Goal: Information Seeking & Learning: Find specific fact

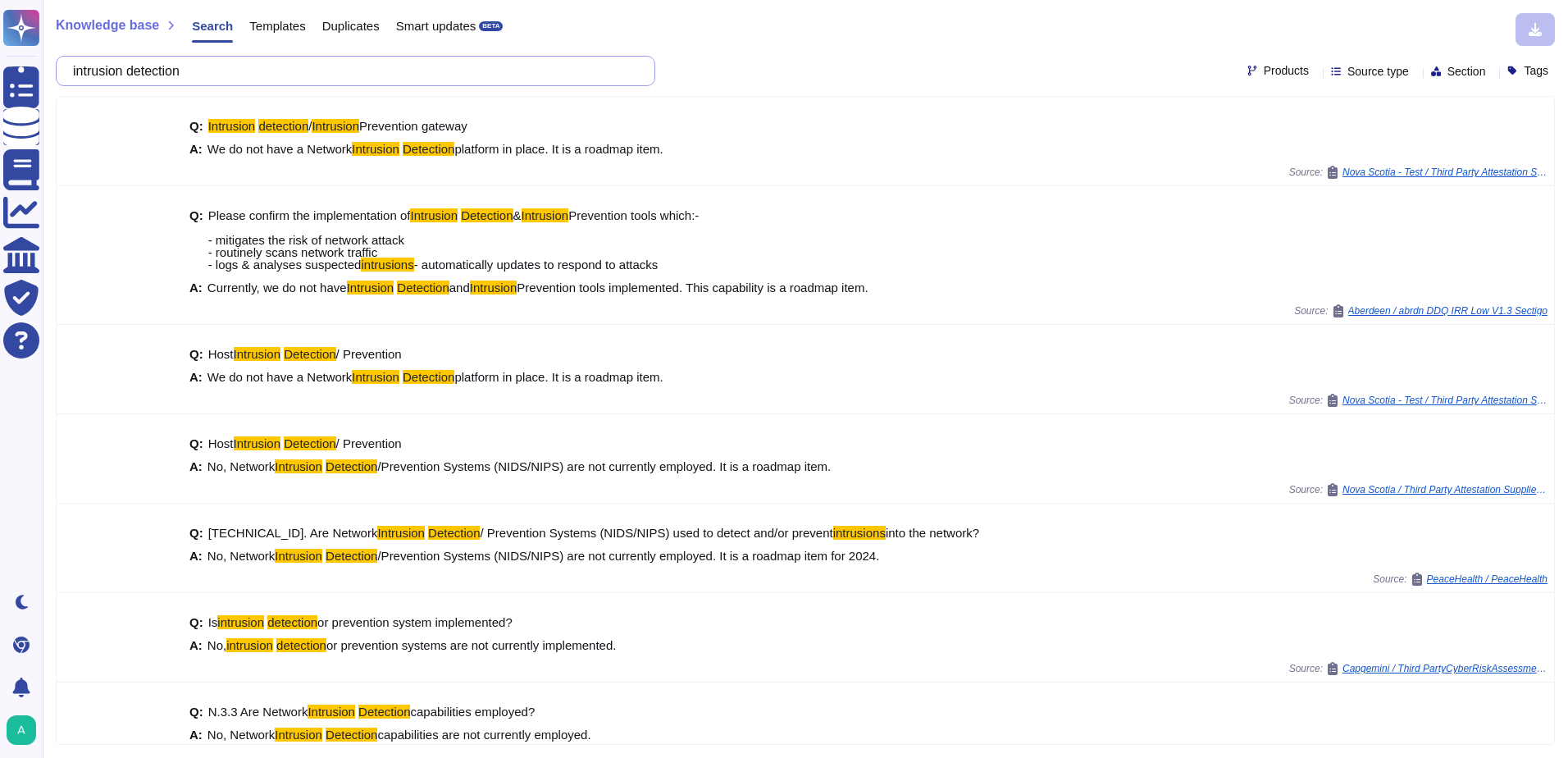
click at [437, 80] on input "intrusion detection" at bounding box center [351, 71] width 573 height 29
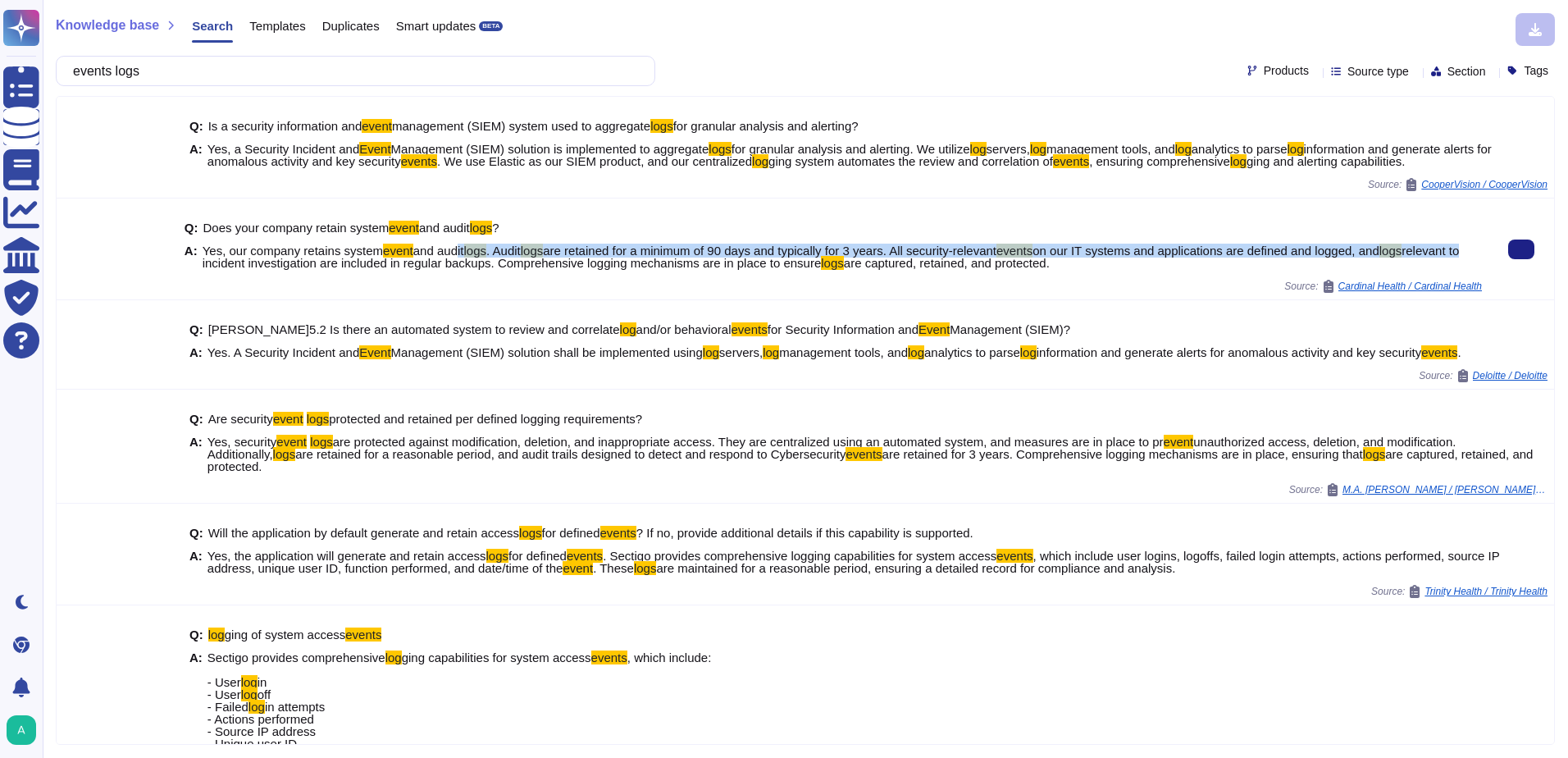
drag, startPoint x: 203, startPoint y: 252, endPoint x: 448, endPoint y: 247, distance: 245.1
click at [448, 247] on span "Yes, our company retains system event and audit logs . Audit logs are retained …" at bounding box center [842, 256] width 1280 height 25
click at [448, 247] on span "and audit" at bounding box center [439, 250] width 51 height 14
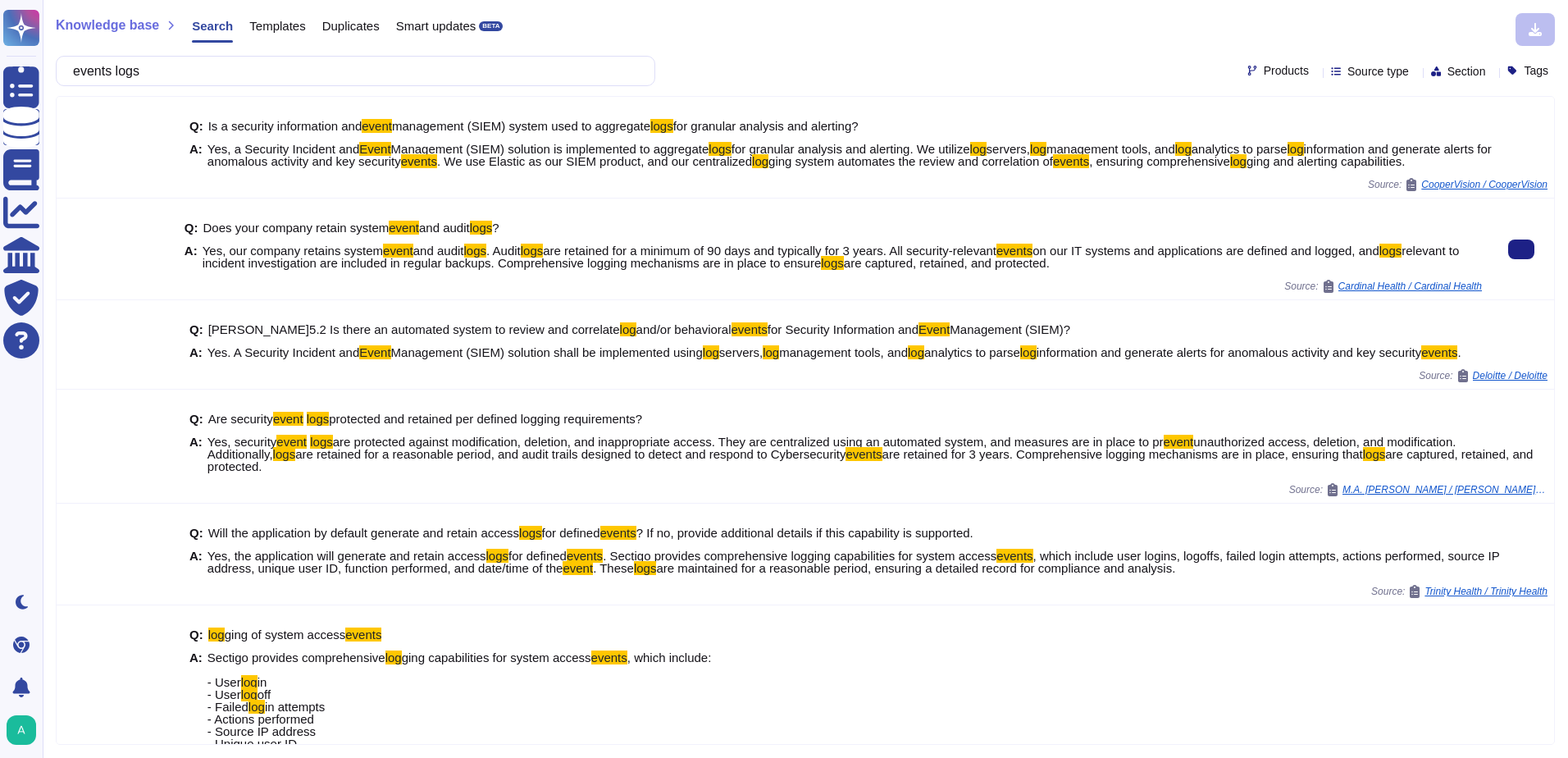
click at [448, 247] on span "and audit" at bounding box center [439, 250] width 51 height 14
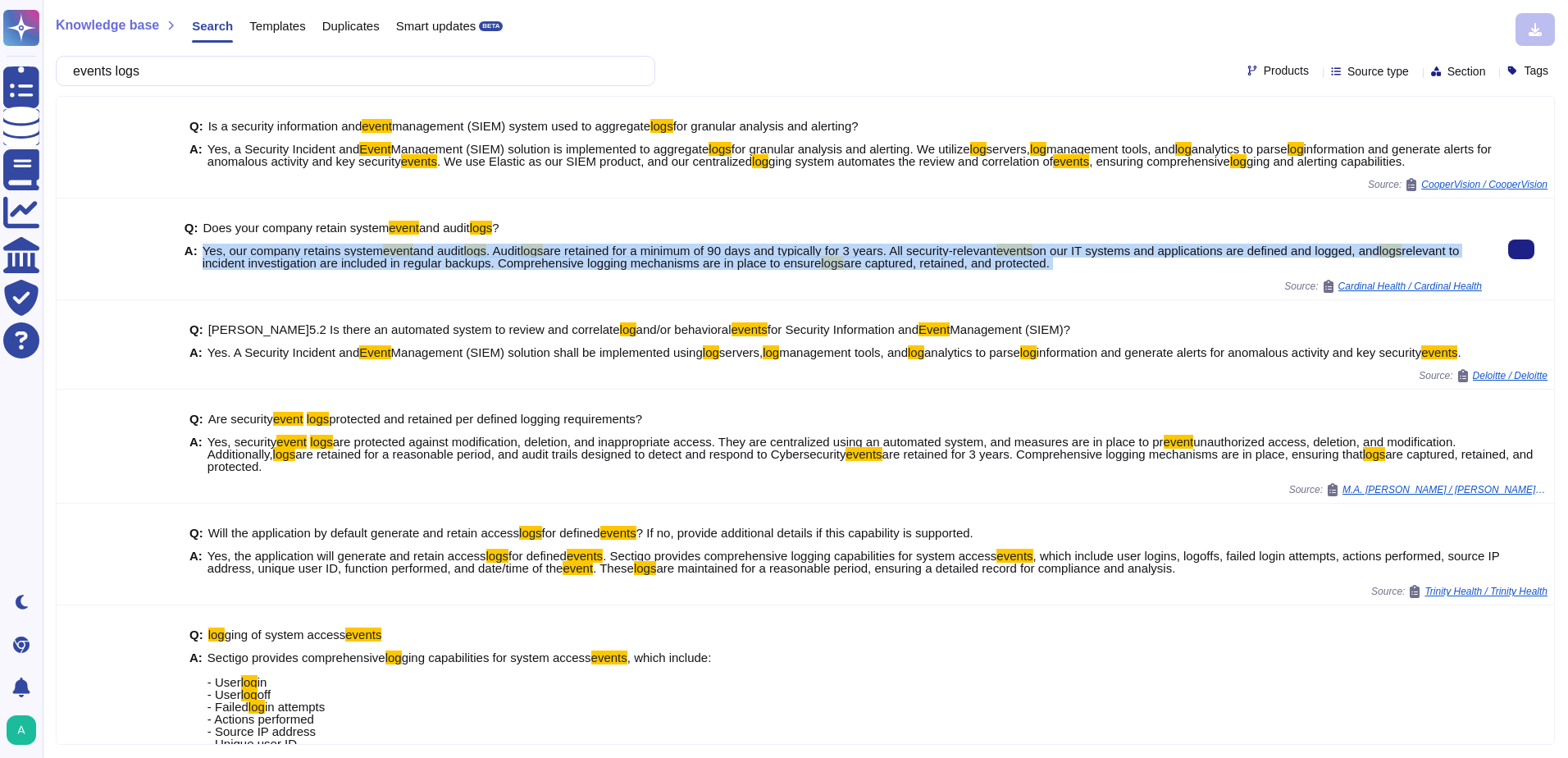
click at [448, 247] on span "and audit" at bounding box center [439, 250] width 51 height 14
click at [844, 259] on mark "logs" at bounding box center [832, 263] width 23 height 14
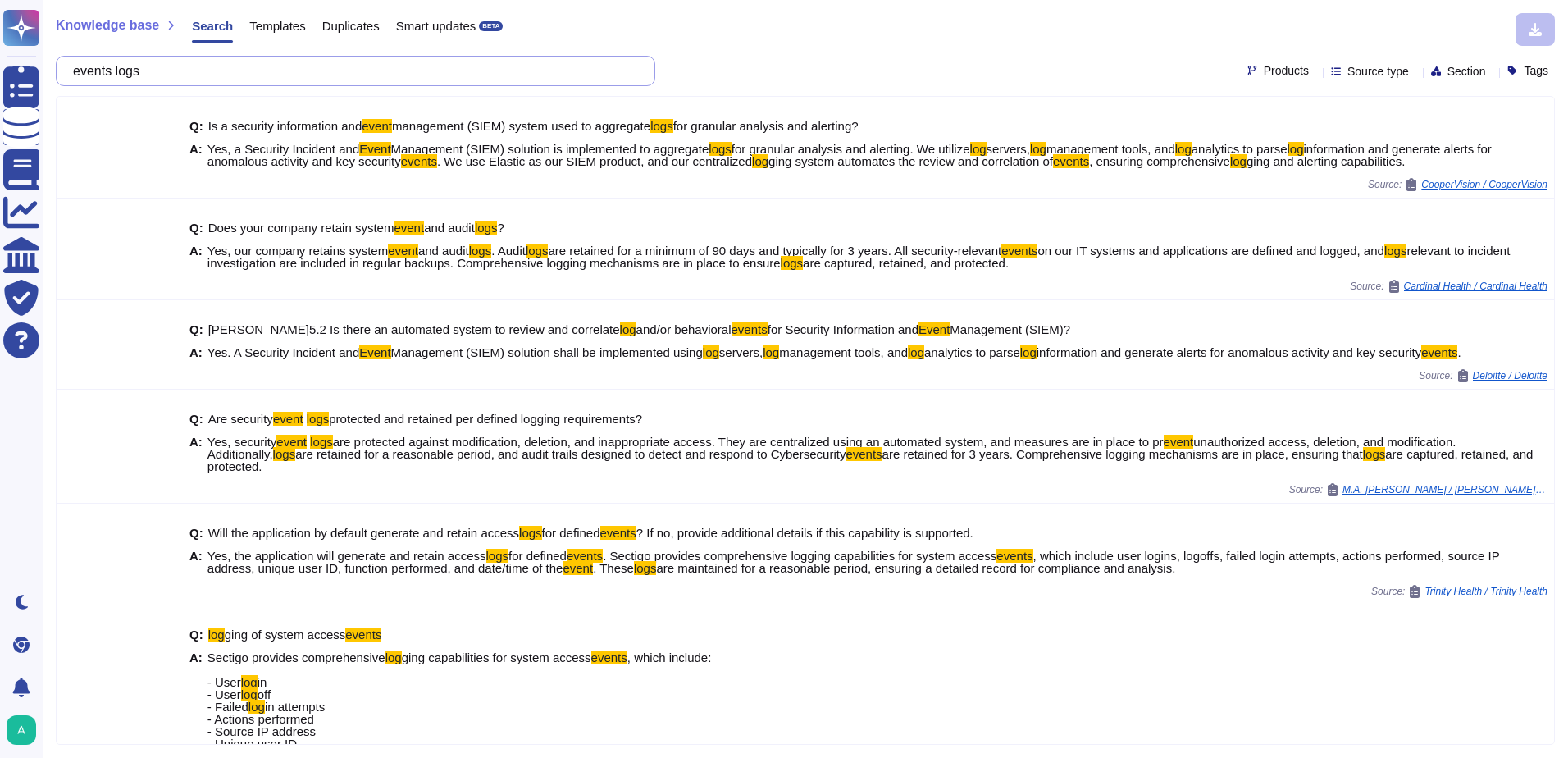
click at [360, 75] on input "events logs" at bounding box center [351, 71] width 573 height 29
click at [359, 76] on input "events logs" at bounding box center [351, 71] width 573 height 29
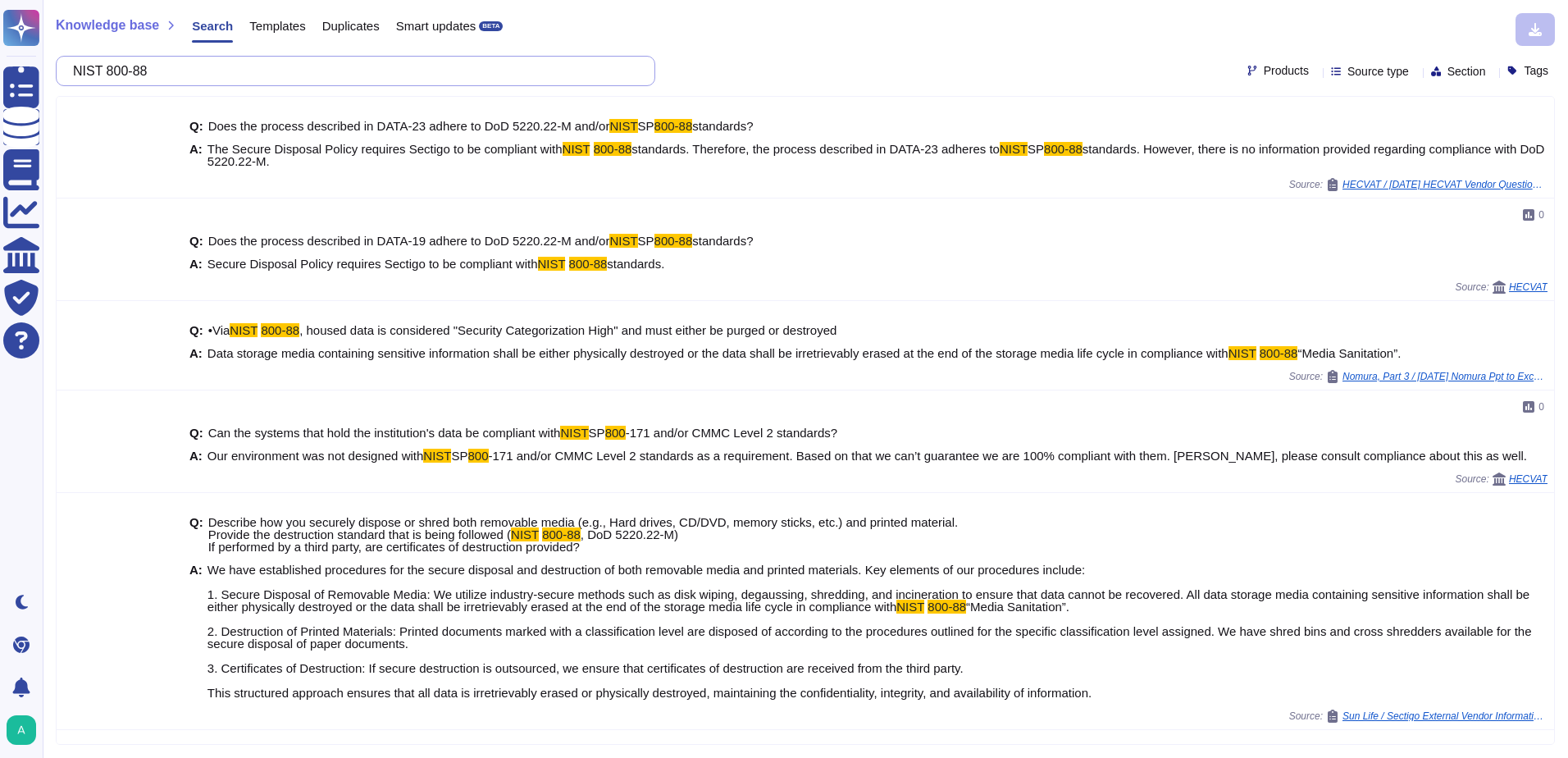
click at [326, 73] on input "NIST 800-88" at bounding box center [351, 71] width 573 height 29
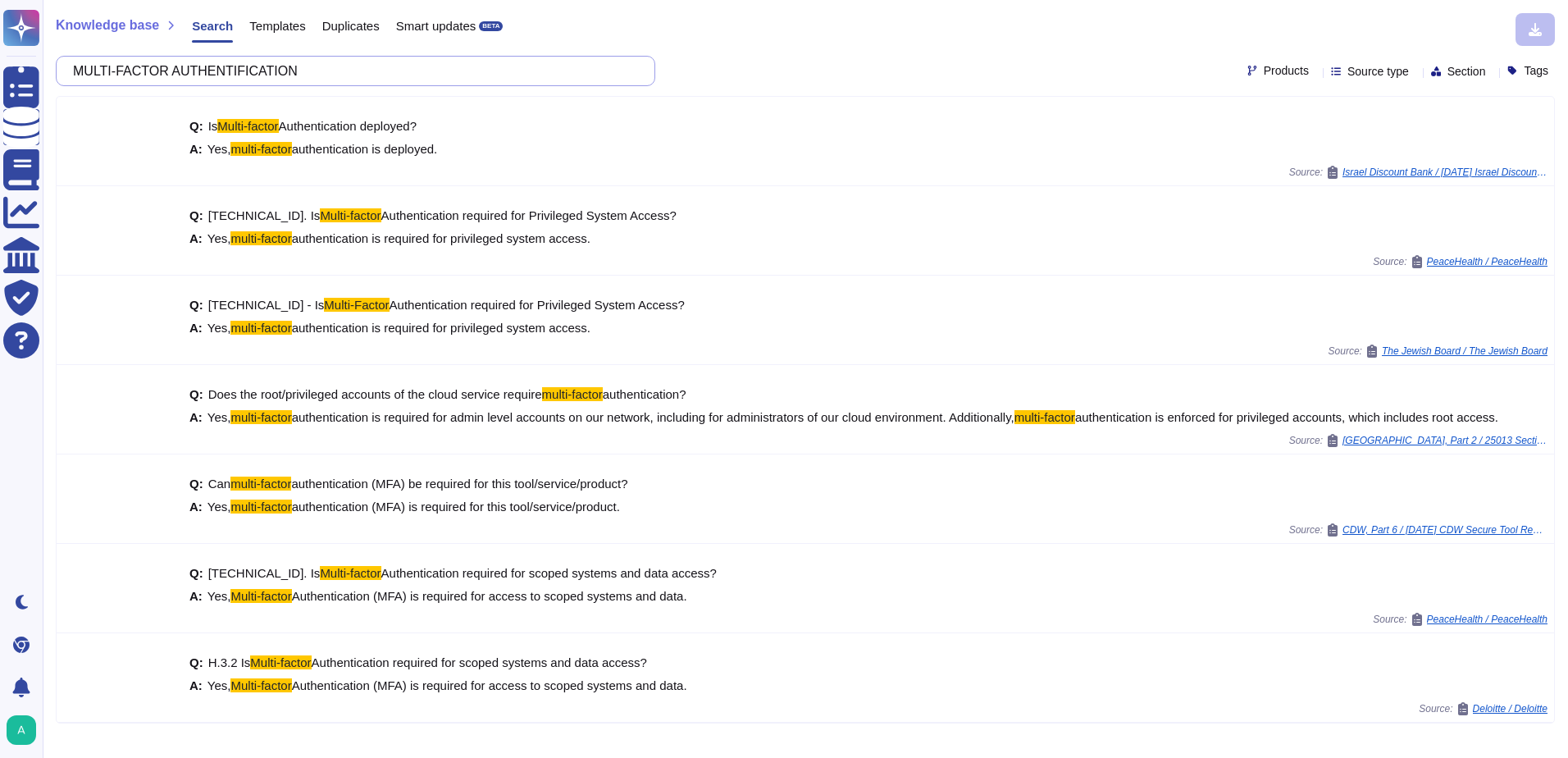
click at [370, 77] on input "MULTI-FACTOR AUTHENTIFICATION" at bounding box center [351, 71] width 573 height 29
click at [369, 77] on input "MULTI-FACTOR AUTHENTIFICATION" at bounding box center [351, 71] width 573 height 29
click at [369, 80] on input "MULTI-FACTOR AUTHENTIFICATION" at bounding box center [351, 71] width 573 height 29
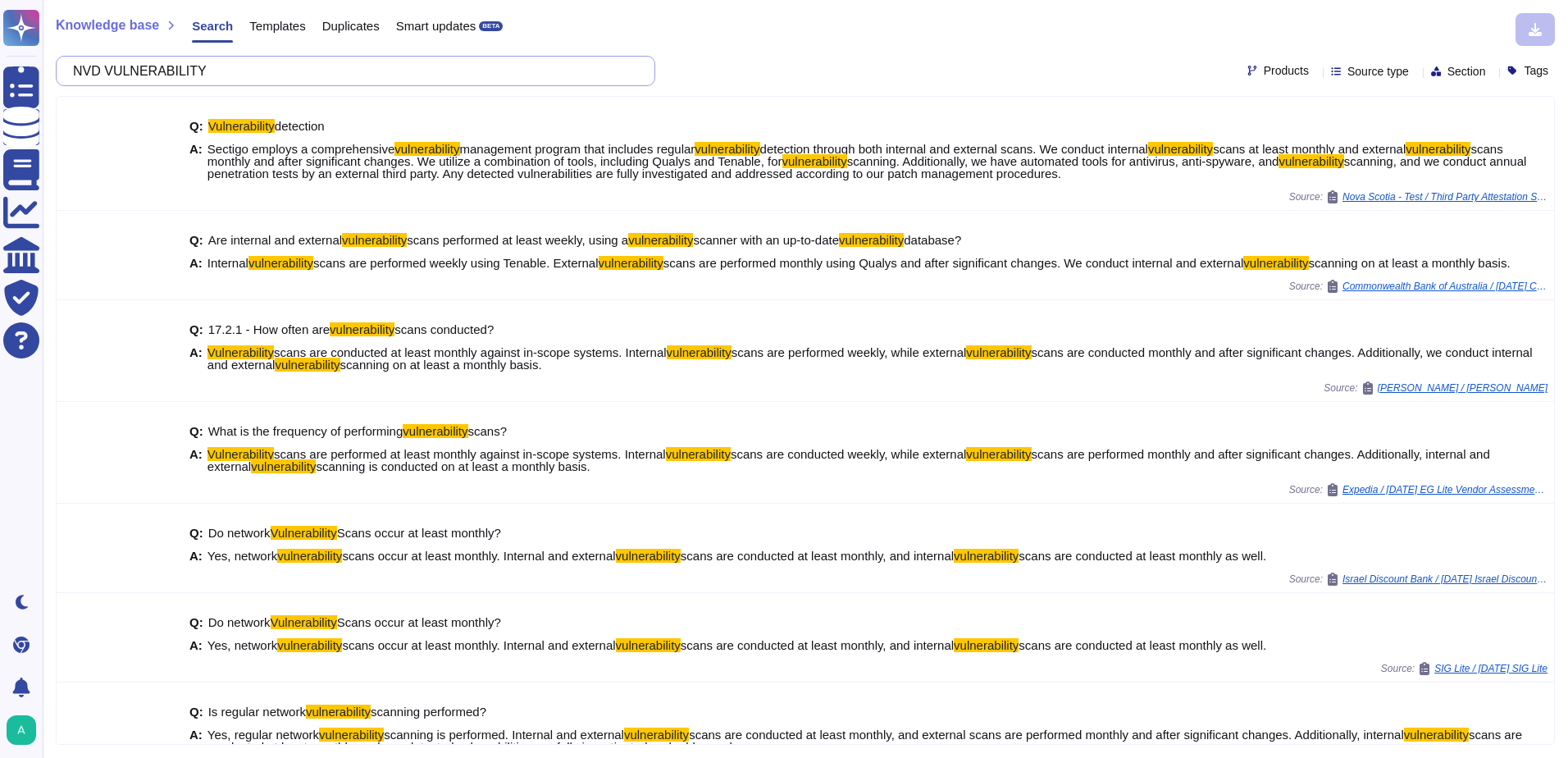
click at [176, 73] on input "NVD VULNERABILITY" at bounding box center [351, 71] width 573 height 29
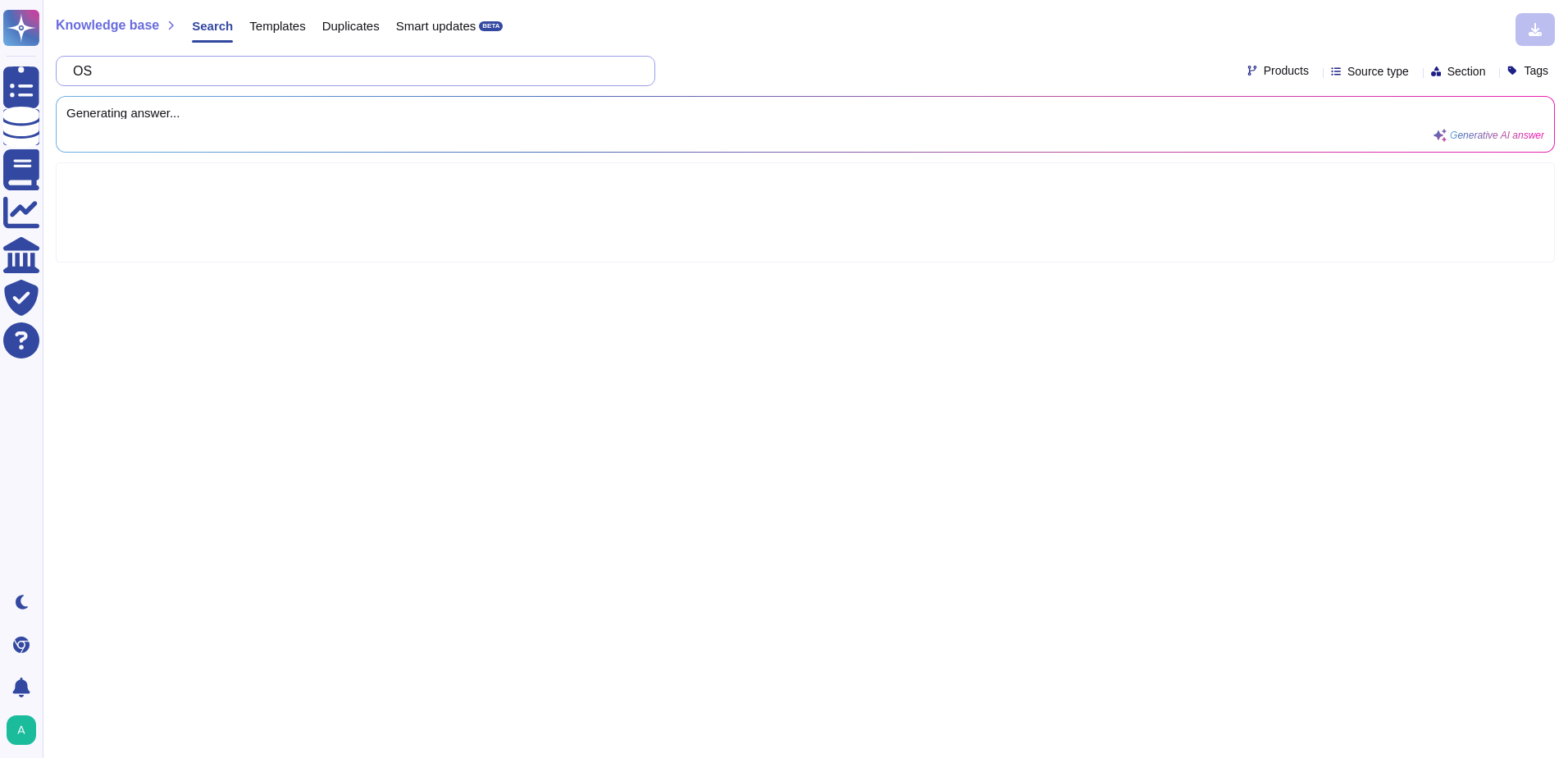
type input "OSS"
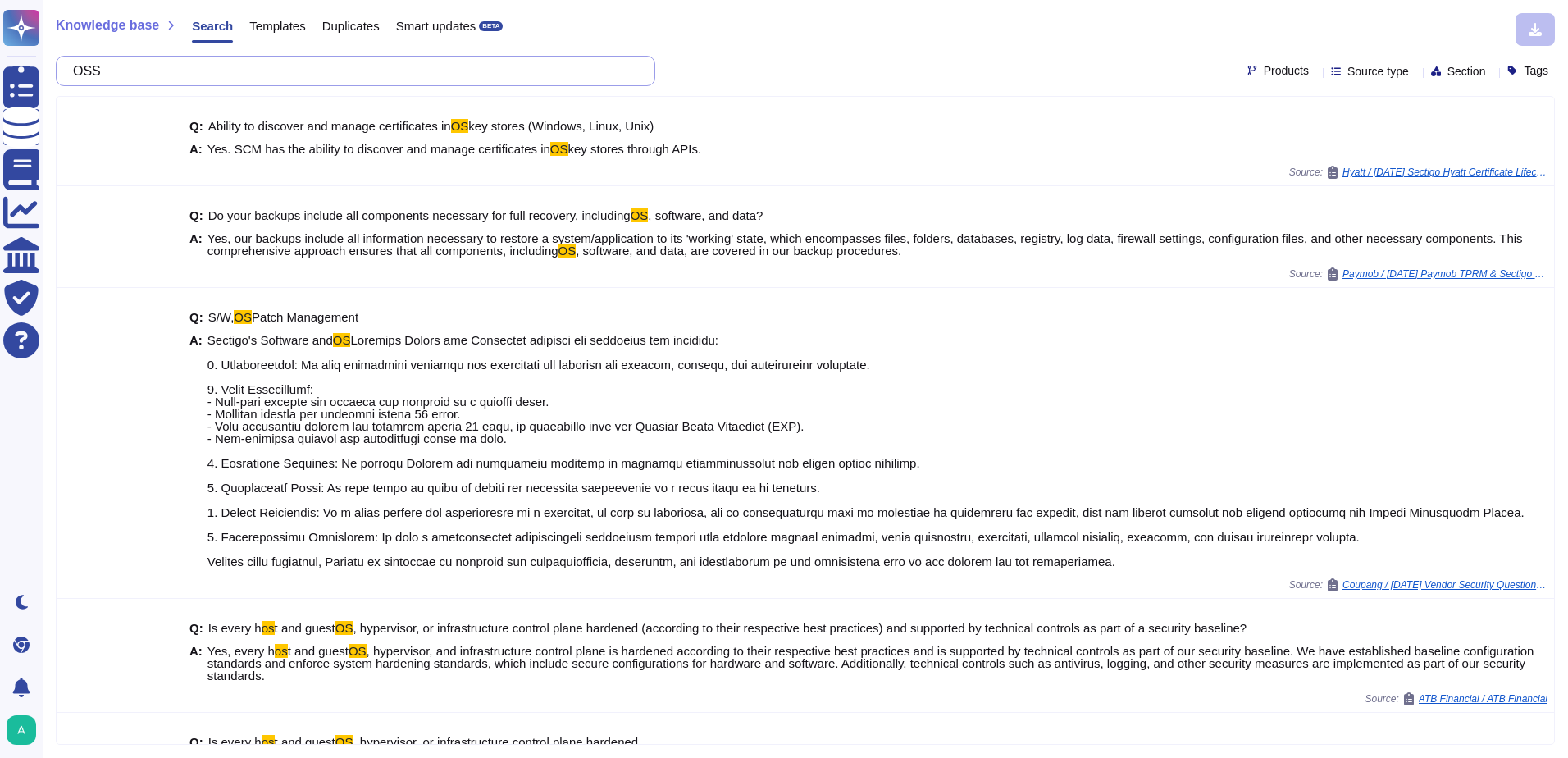
click at [156, 75] on input "OSS" at bounding box center [351, 71] width 573 height 29
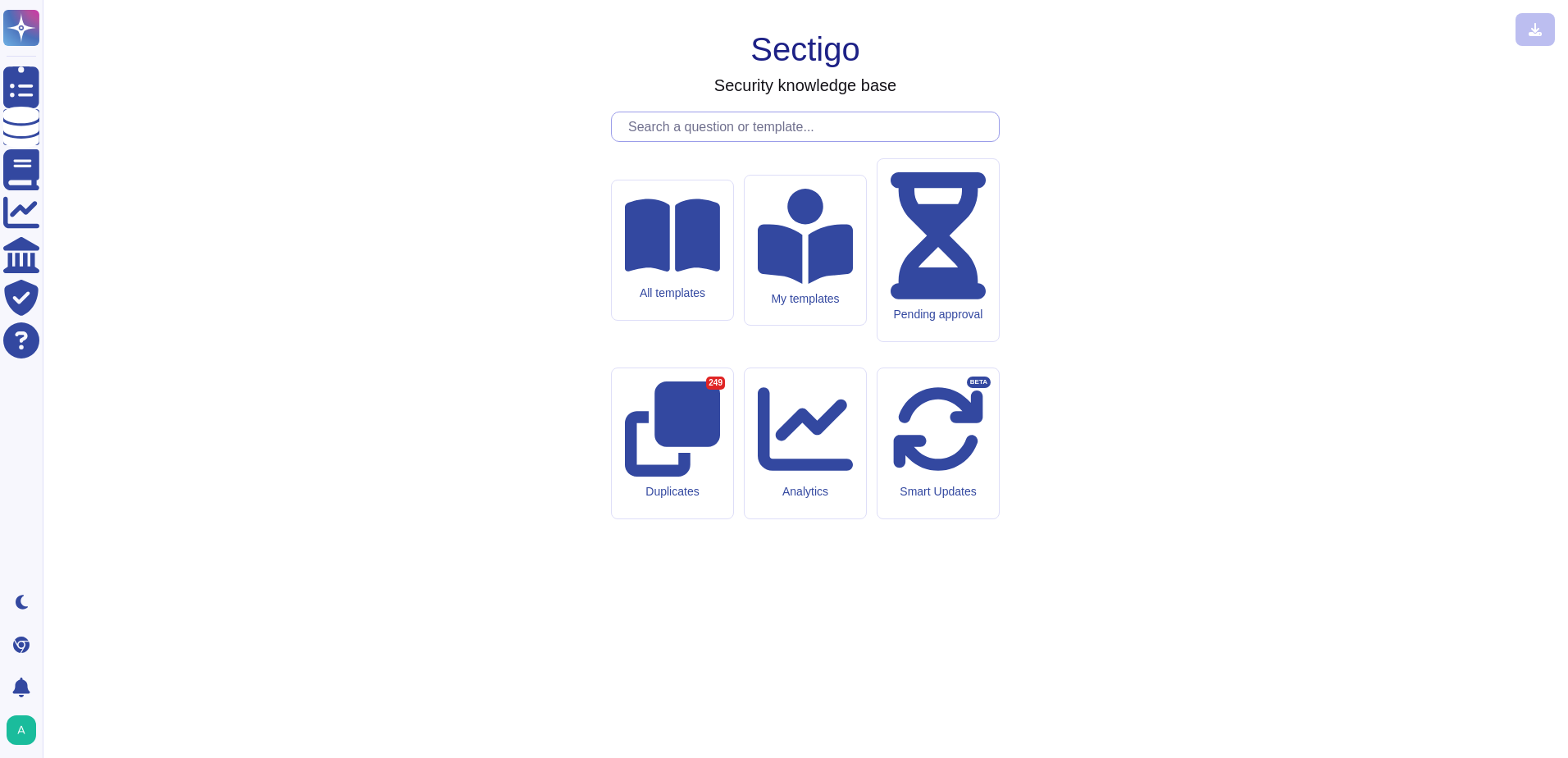
click at [702, 142] on input "text" at bounding box center [809, 127] width 379 height 29
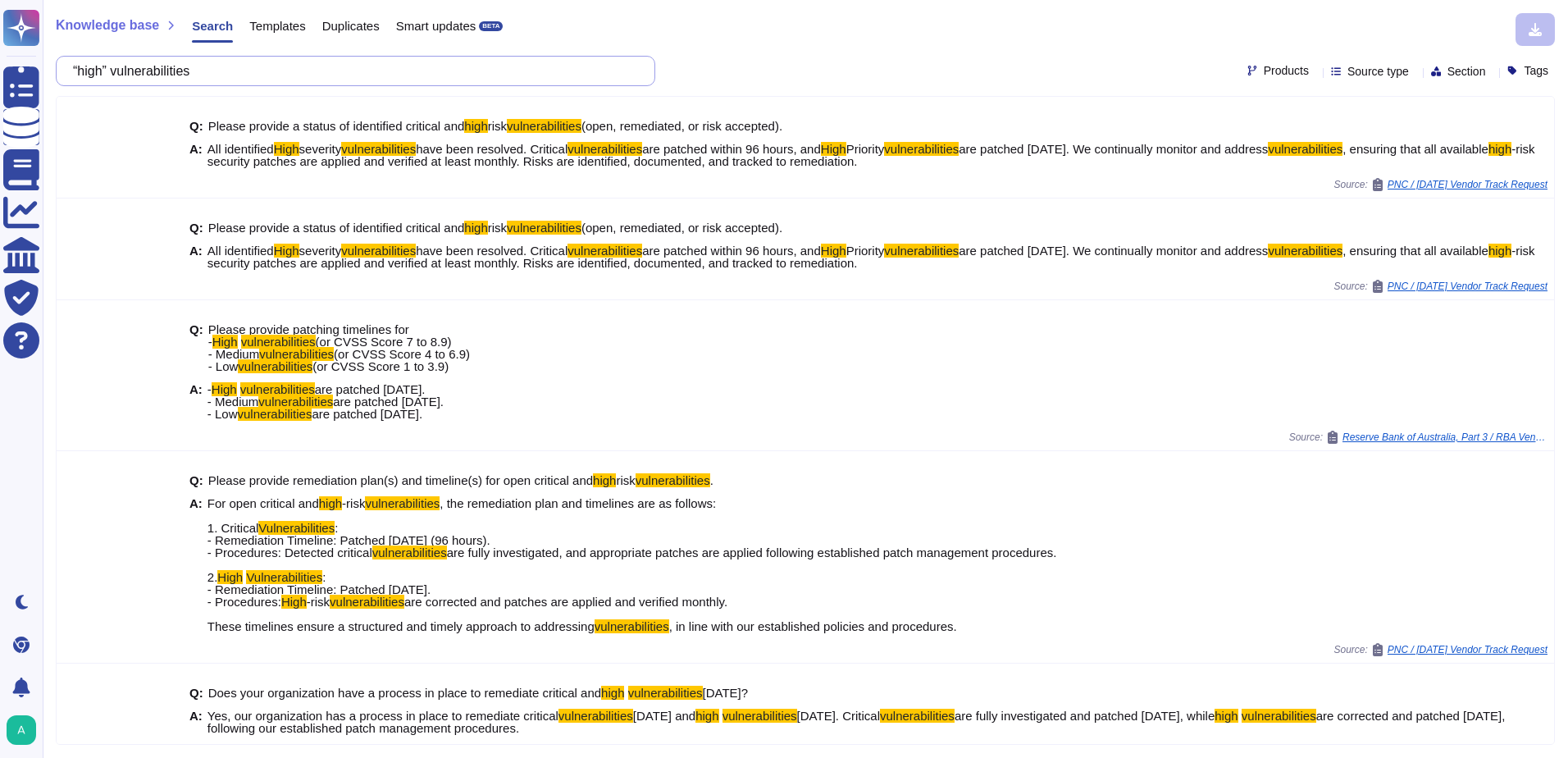
click at [243, 67] on input "“high” vulnerabilities" at bounding box center [351, 71] width 573 height 29
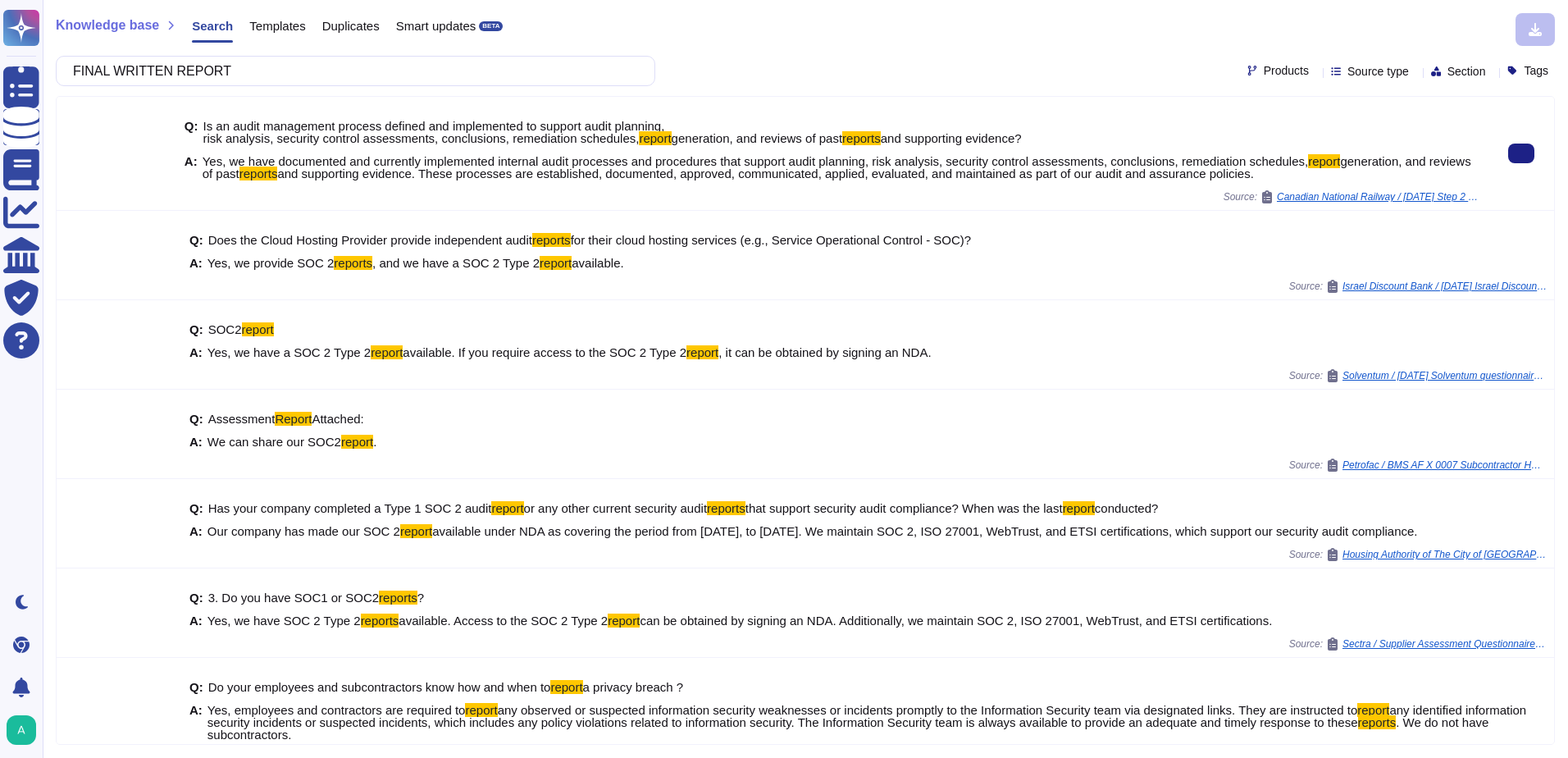
scroll to position [40, 0]
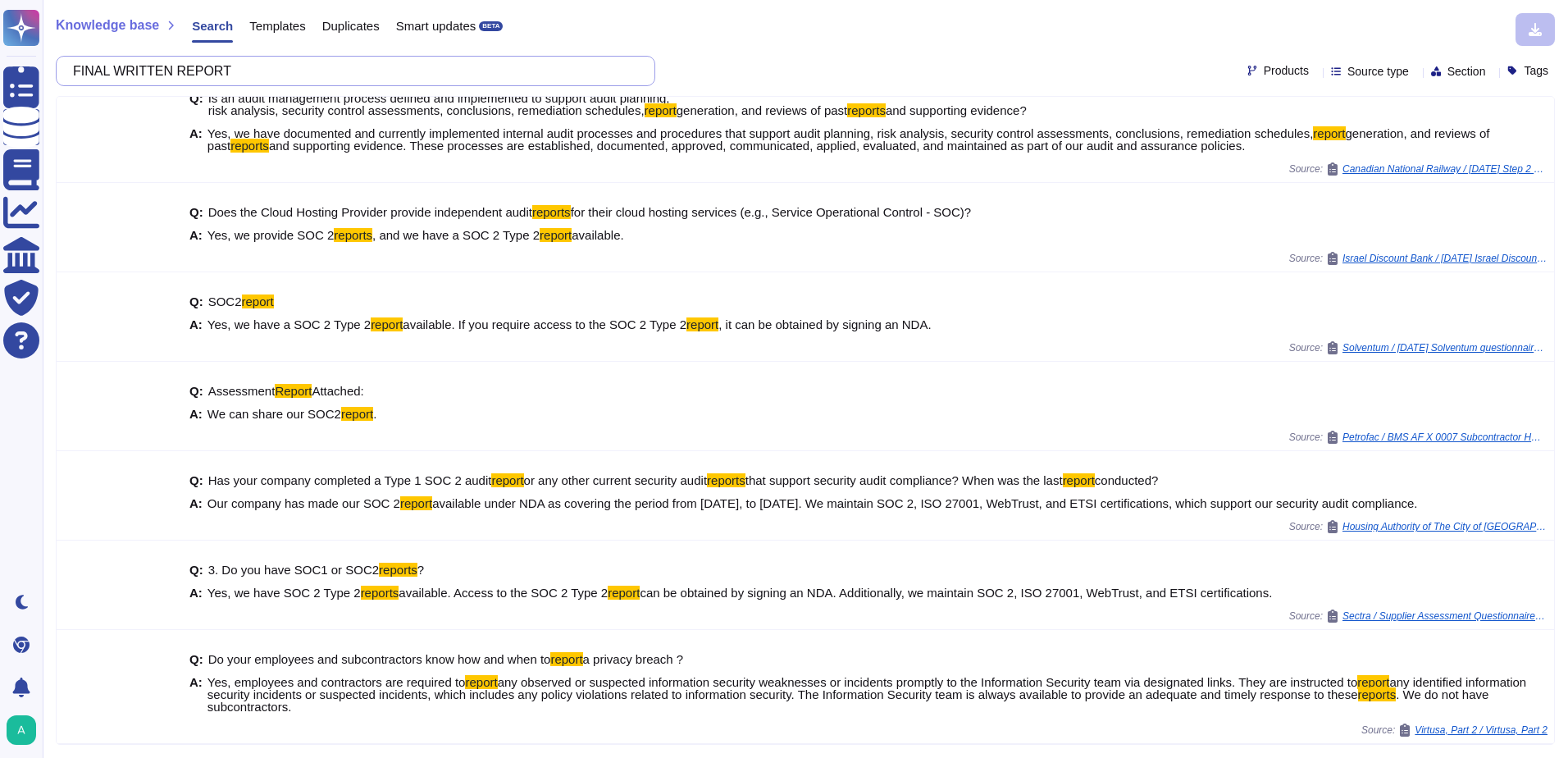
click at [224, 57] on input "FINAL WRITTEN REPORT" at bounding box center [351, 71] width 573 height 29
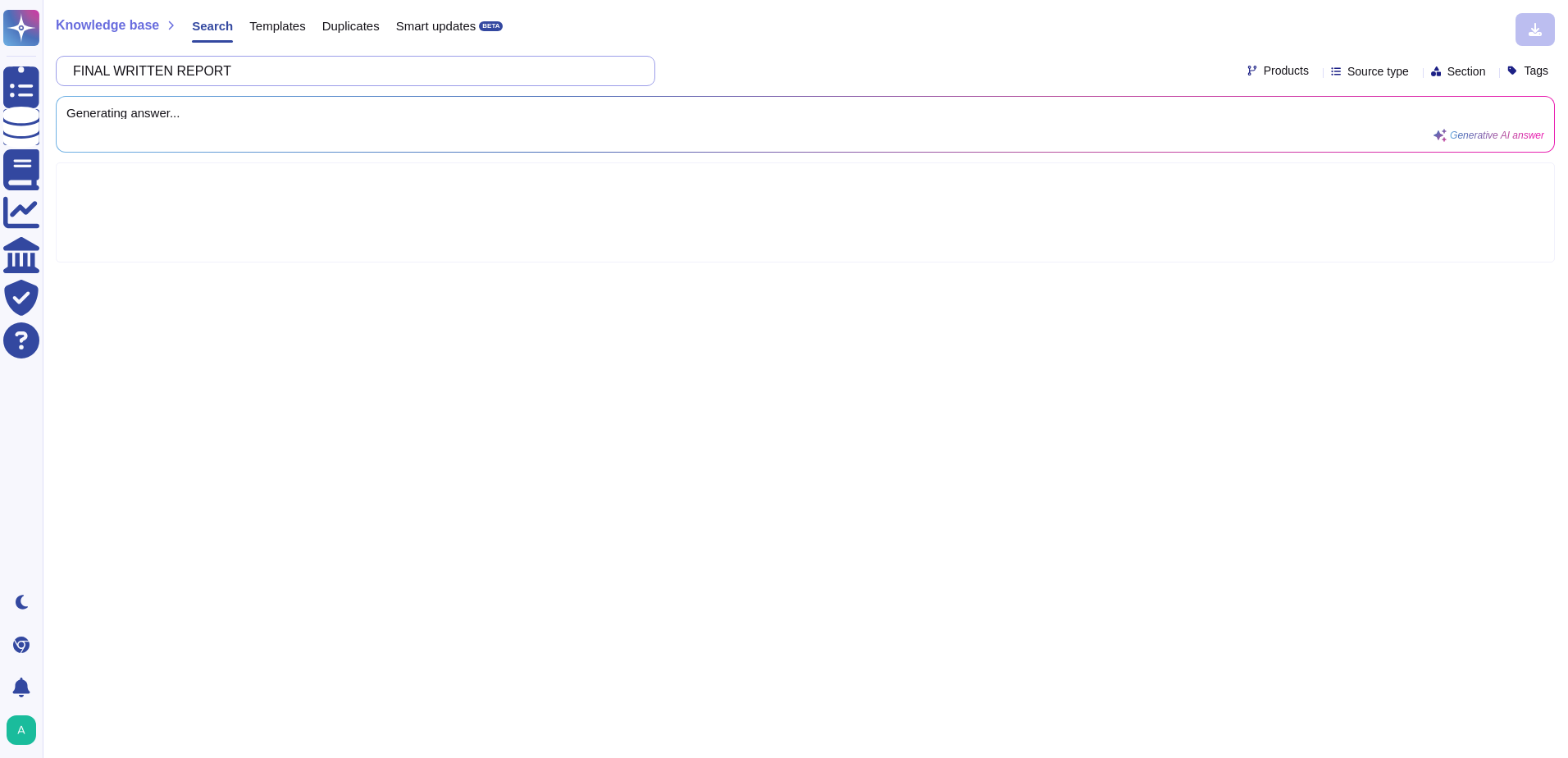
scroll to position [0, 0]
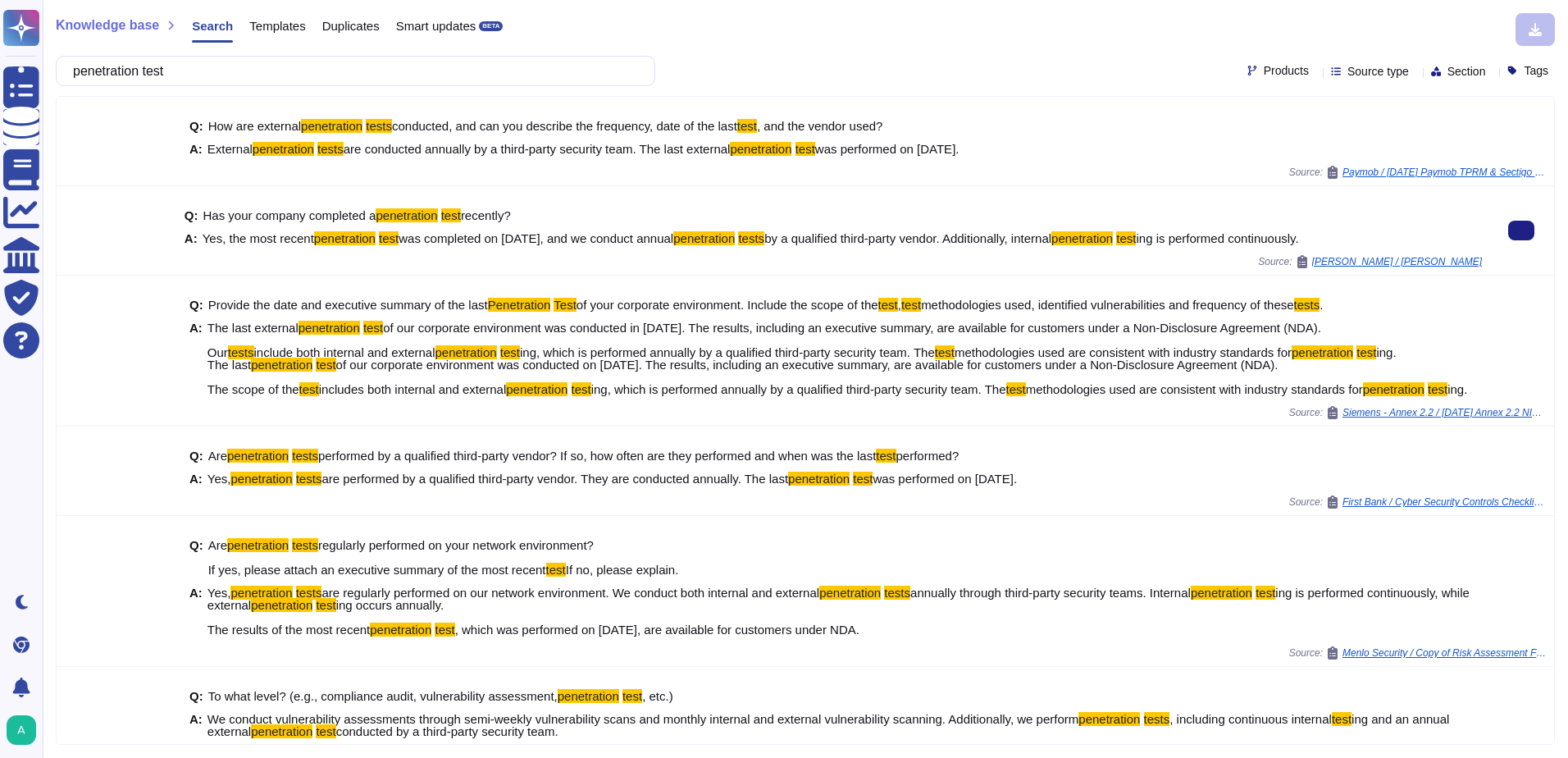
drag, startPoint x: 368, startPoint y: 242, endPoint x: 766, endPoint y: 209, distance: 399.4
click at [766, 209] on div "Q: Has your company completed a penetration test recently? A: Yes, the most rec…" at bounding box center [833, 227] width 1298 height 56
click at [230, 72] on input "penetration test" at bounding box center [351, 71] width 573 height 29
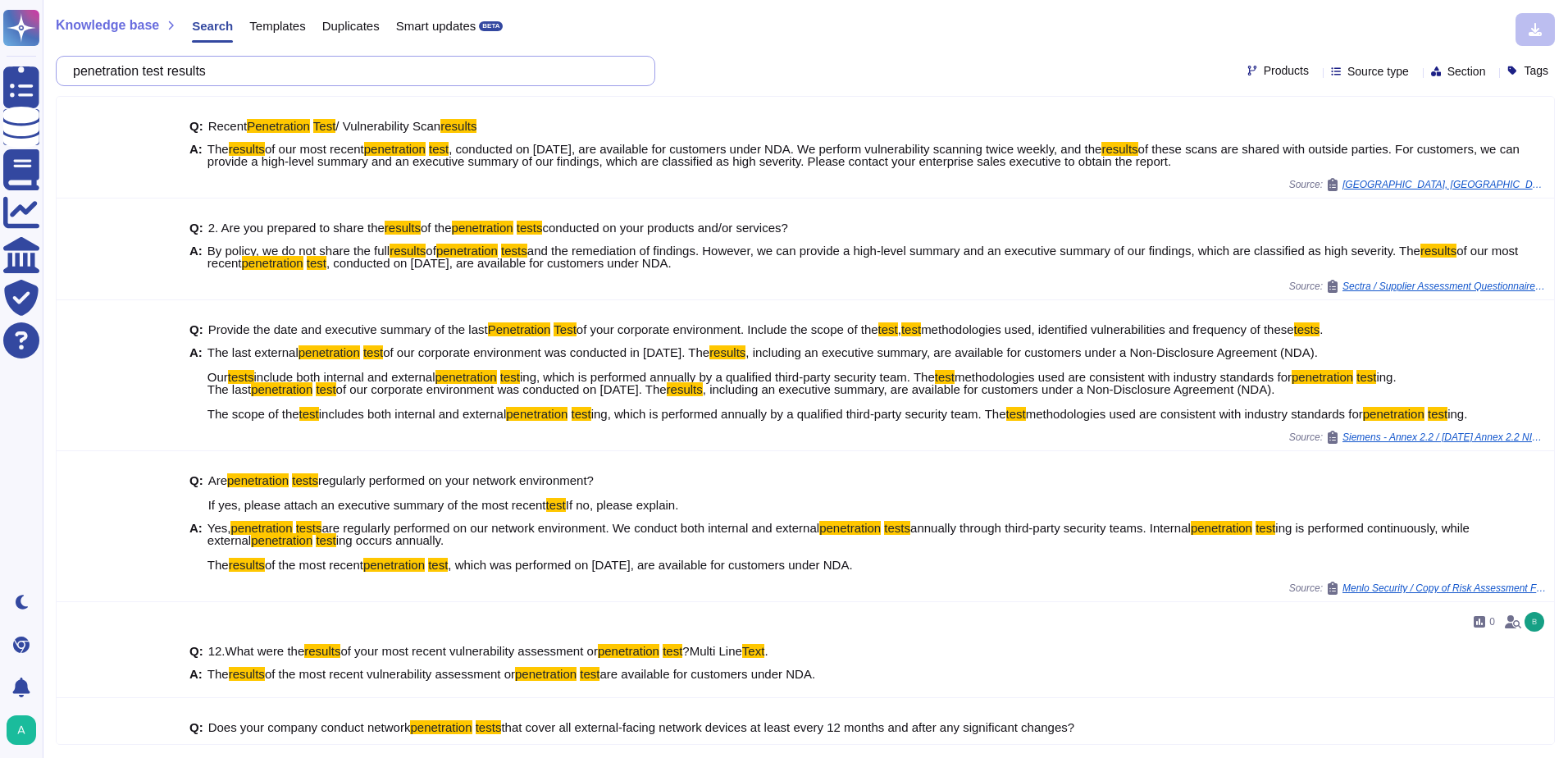
click at [207, 80] on input "penetration test results" at bounding box center [351, 71] width 573 height 29
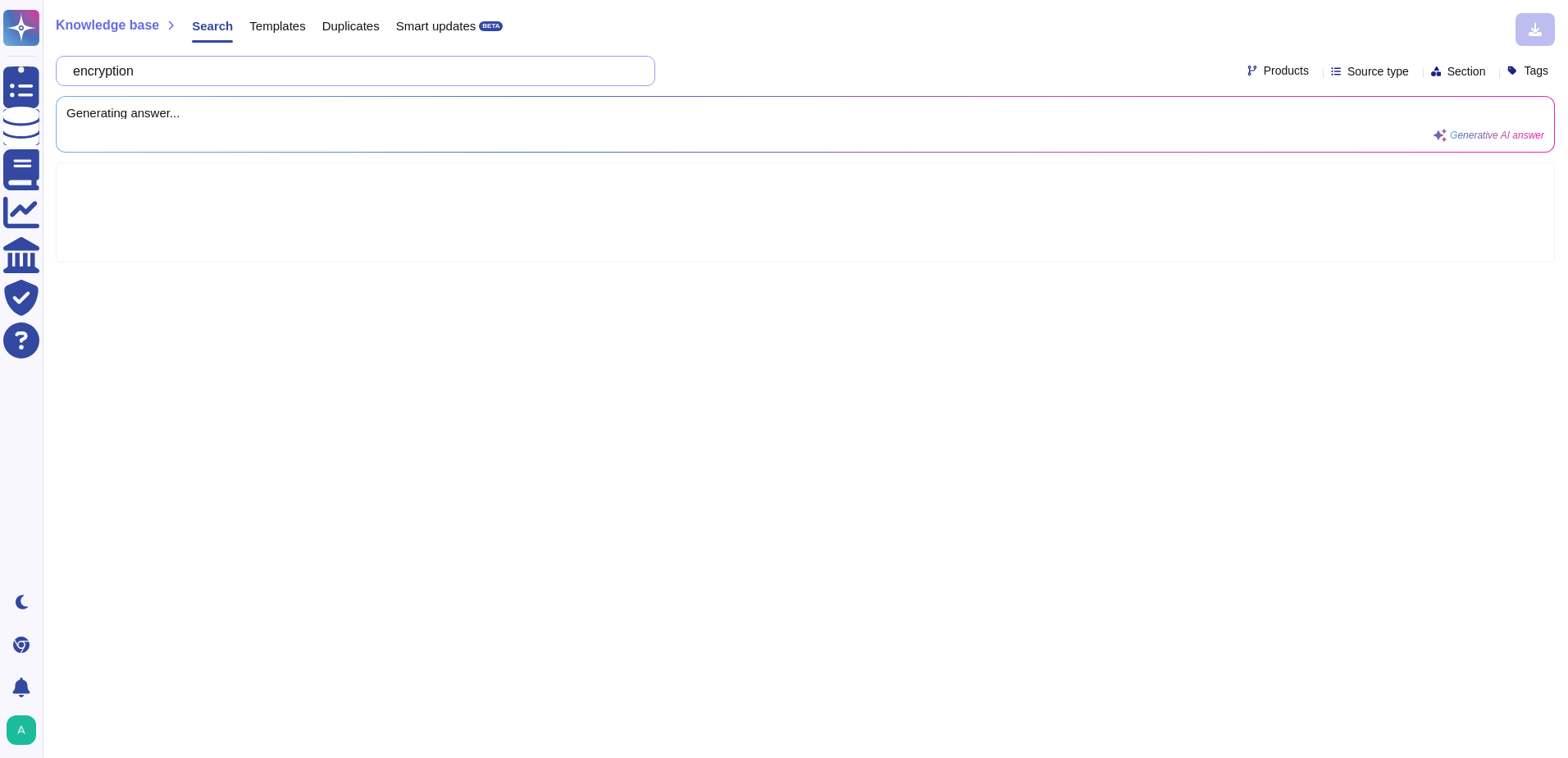
click at [169, 77] on input "encryption" at bounding box center [351, 71] width 573 height 29
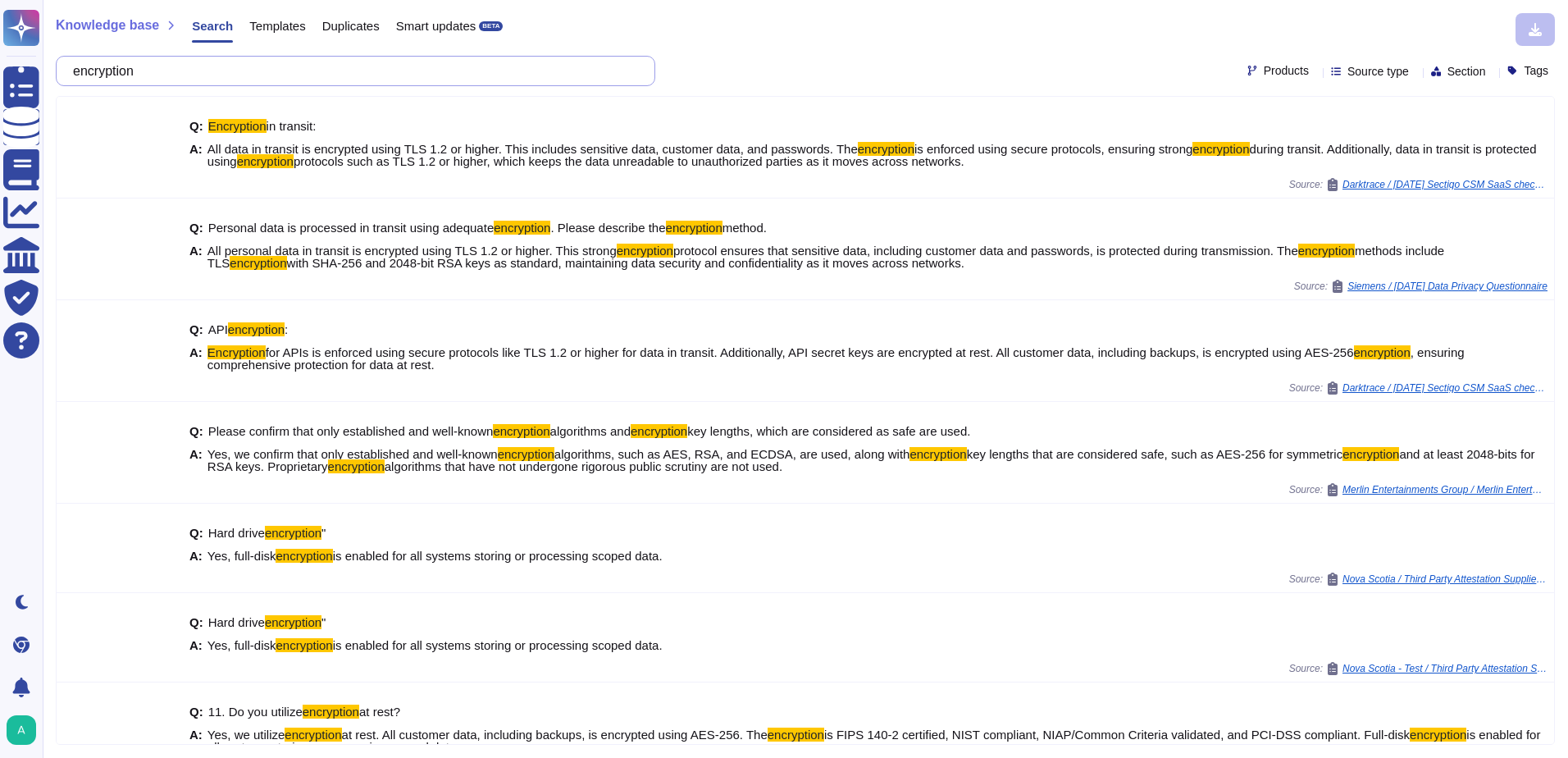
click at [215, 67] on input "encryption" at bounding box center [351, 71] width 573 height 29
click at [215, 68] on input "encryption" at bounding box center [351, 71] width 573 height 29
paste input "N. Encryption. Zoom Data must be encrypted using industry standard encryption a…"
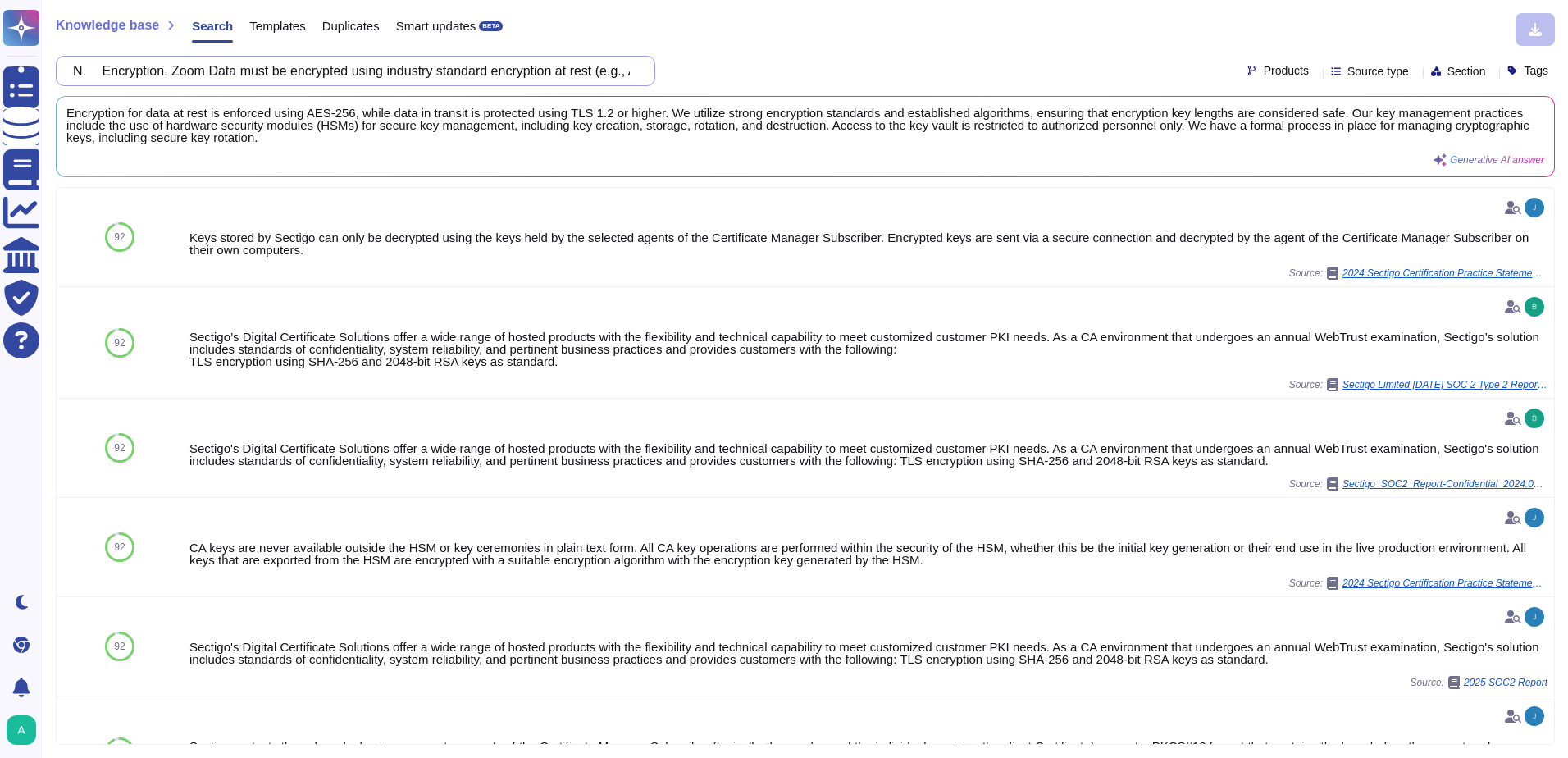
click at [566, 65] on input "N. Encryption. Zoom Data must be encrypted using industry standard encryption a…" at bounding box center [351, 71] width 573 height 29
paste input "O. Wireless and Mobile Devices. Vendor’s wireless network must be configured to…"
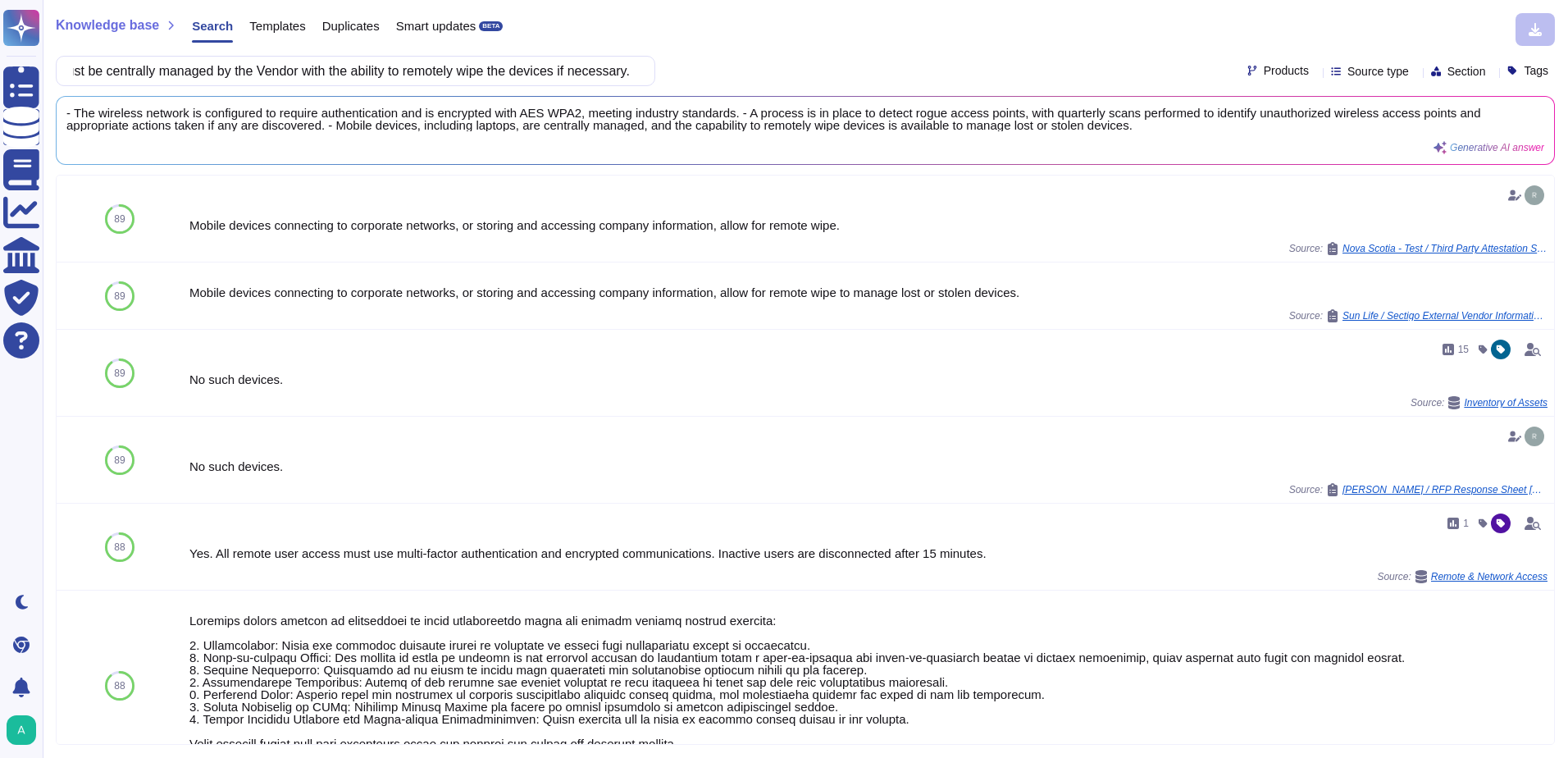
type input "O. Wireless and Mobile Devices. Vendor’s wireless network must be configured to…"
